Goal: Information Seeking & Learning: Learn about a topic

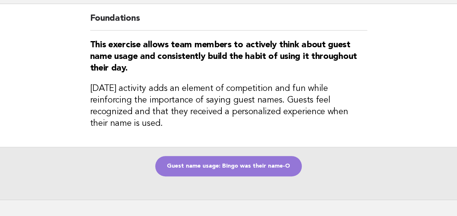
scroll to position [50, 0]
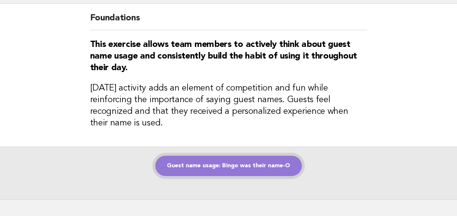
click at [228, 156] on link "Guest name usage: Bingo was their name-O" at bounding box center [228, 166] width 146 height 20
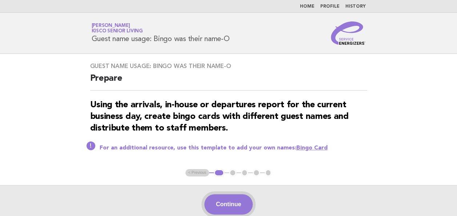
click at [231, 200] on button "Continue" at bounding box center [228, 204] width 48 height 20
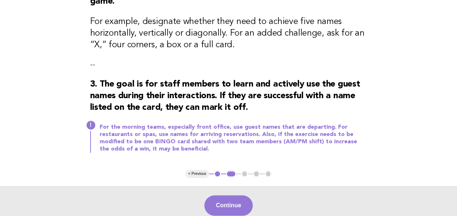
scroll to position [168, 0]
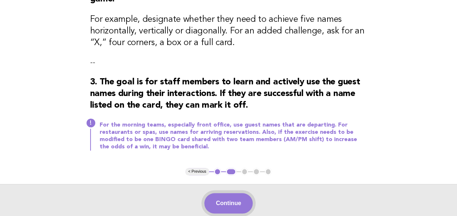
click at [233, 200] on button "Continue" at bounding box center [228, 203] width 48 height 20
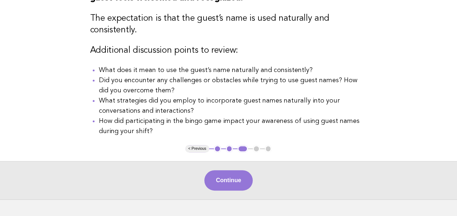
scroll to position [148, 0]
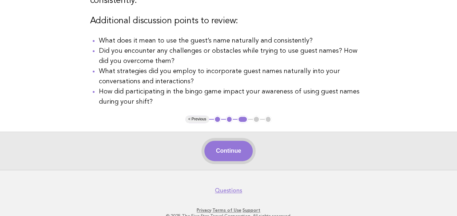
click at [225, 150] on button "Continue" at bounding box center [228, 151] width 48 height 20
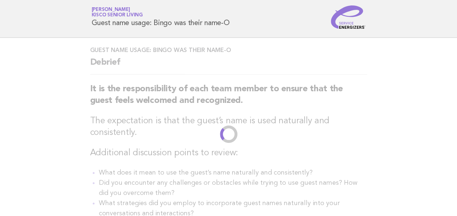
scroll to position [0, 0]
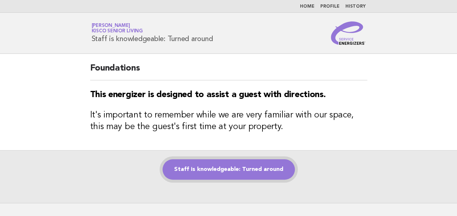
click at [216, 173] on link "Staff is knowledgeable: Turned around" at bounding box center [228, 169] width 132 height 20
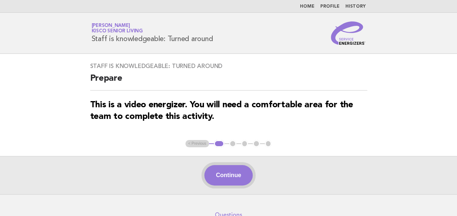
click at [225, 173] on button "Continue" at bounding box center [228, 175] width 48 height 20
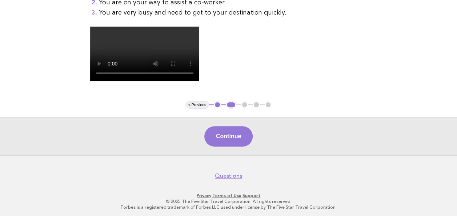
scroll to position [209, 0]
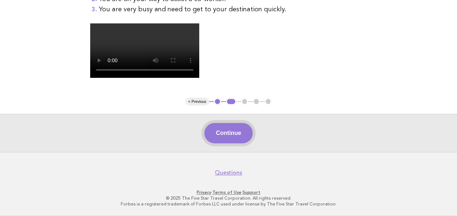
click at [239, 143] on button "Continue" at bounding box center [228, 133] width 48 height 20
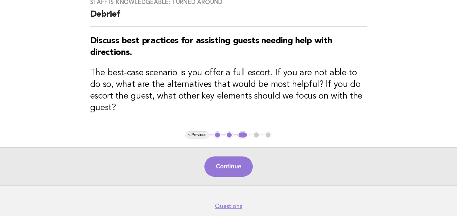
scroll to position [85, 0]
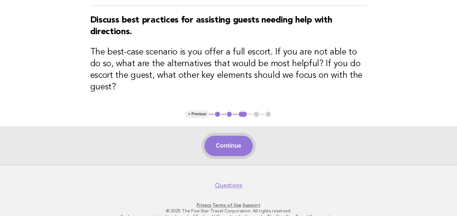
click at [226, 136] on button "Continue" at bounding box center [228, 146] width 48 height 20
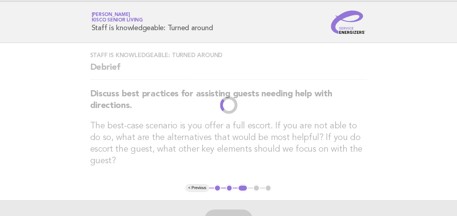
scroll to position [0, 0]
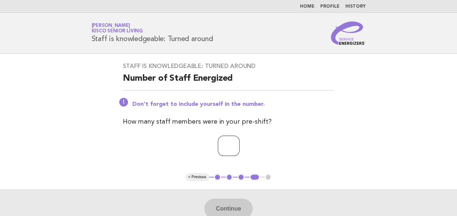
click at [225, 144] on input "number" at bounding box center [229, 146] width 22 height 20
type input "**"
click at [224, 205] on button "Continue" at bounding box center [228, 208] width 48 height 20
